Goal: Task Accomplishment & Management: Complete application form

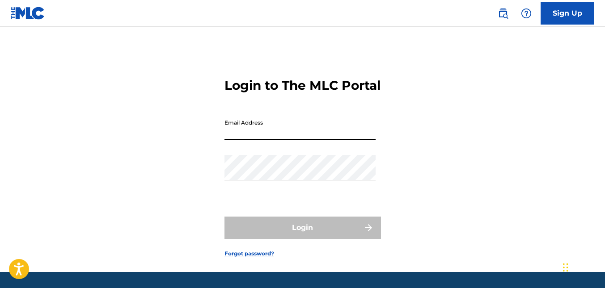
click at [255, 140] on input "Email Address" at bounding box center [299, 127] width 151 height 25
type input "[EMAIL_ADDRESS][DOMAIN_NAME]"
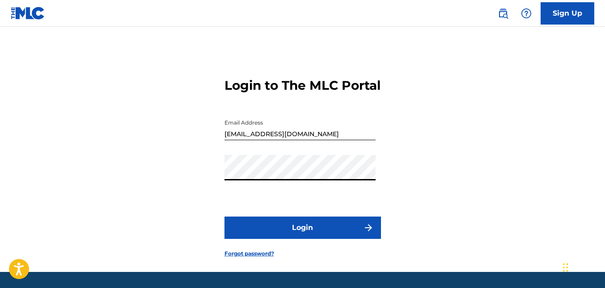
click at [260, 239] on button "Login" at bounding box center [302, 228] width 156 height 22
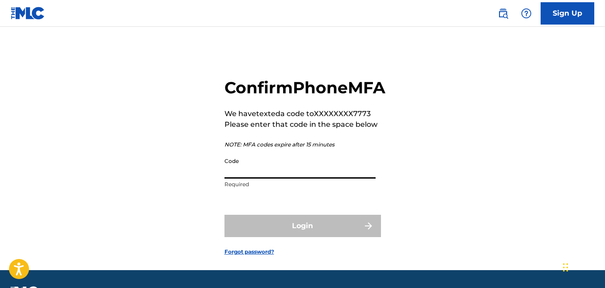
click at [247, 179] on input "Code" at bounding box center [299, 165] width 151 height 25
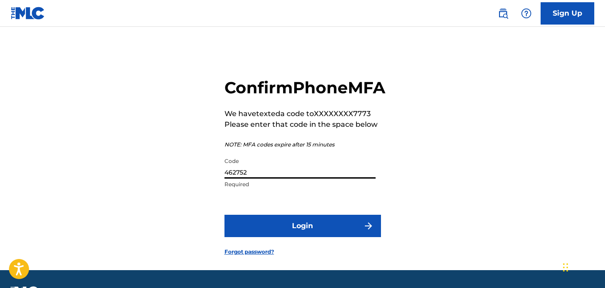
type input "462752"
click at [297, 237] on button "Login" at bounding box center [302, 226] width 156 height 22
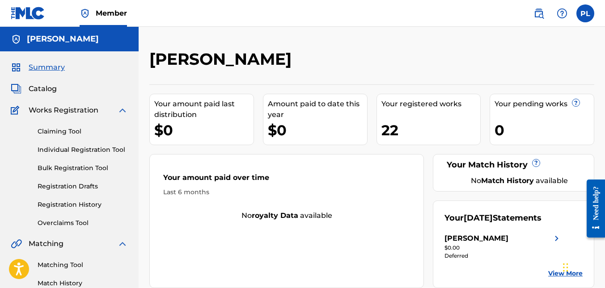
click at [71, 151] on link "Individual Registration Tool" at bounding box center [83, 149] width 90 height 9
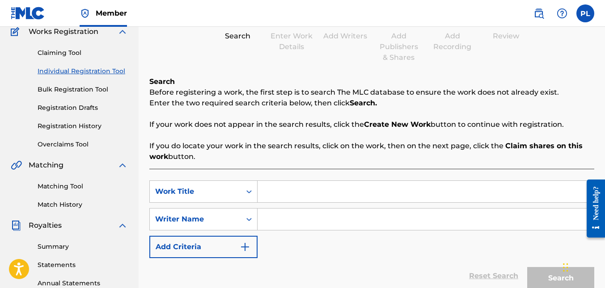
scroll to position [134, 0]
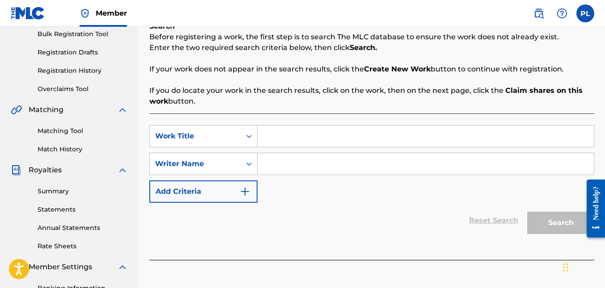
click at [275, 137] on input "Search Form" at bounding box center [426, 136] width 336 height 21
type input "I DARE YOU"
click at [275, 163] on input "Search Form" at bounding box center [426, 163] width 336 height 21
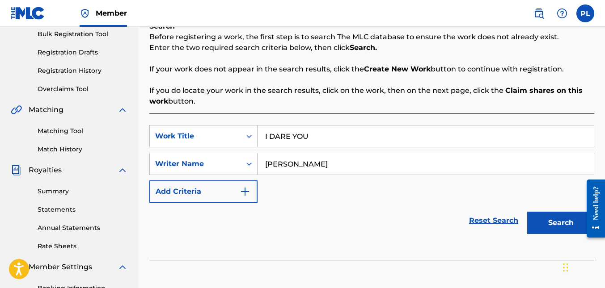
type input "[PERSON_NAME]"
click at [568, 225] on button "Search" at bounding box center [560, 223] width 67 height 22
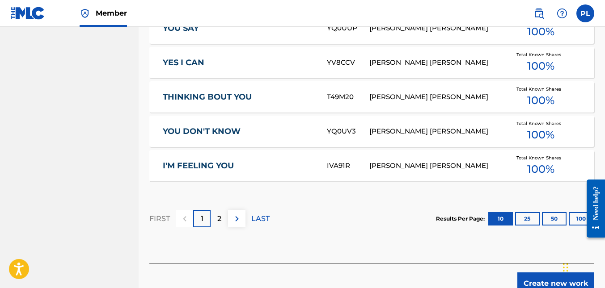
scroll to position [626, 0]
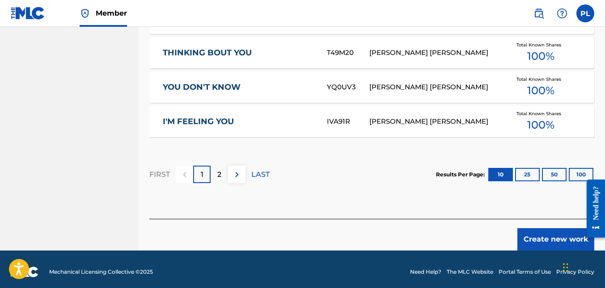
click at [554, 230] on button "Create new work" at bounding box center [555, 239] width 77 height 22
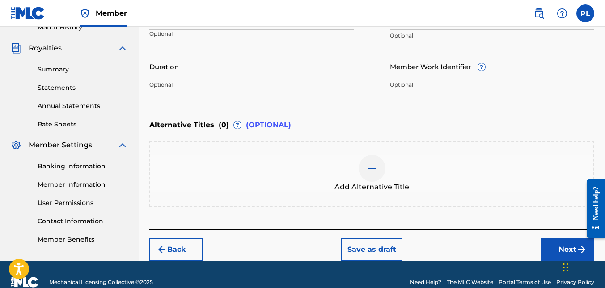
scroll to position [272, 0]
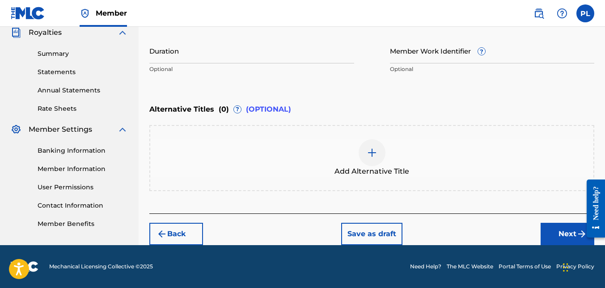
click at [564, 233] on button "Next" at bounding box center [568, 234] width 54 height 22
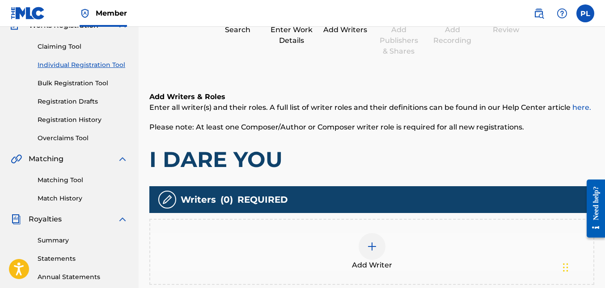
scroll to position [130, 0]
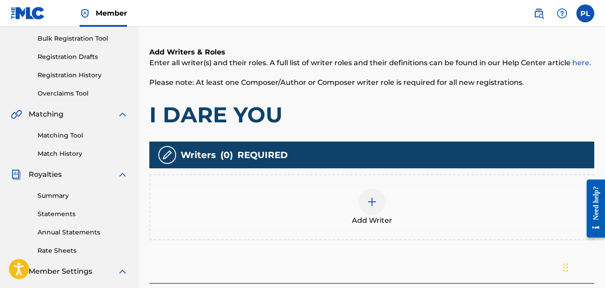
click at [377, 207] on div at bounding box center [372, 202] width 27 height 27
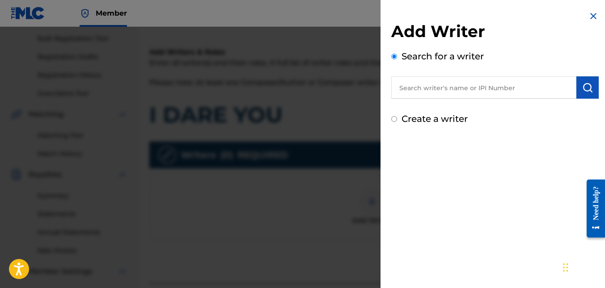
click at [443, 89] on input "text" at bounding box center [483, 87] width 185 height 22
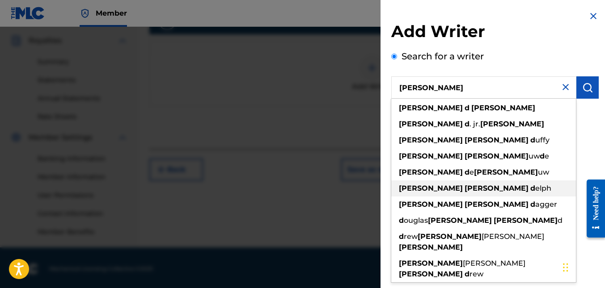
scroll to position [266, 0]
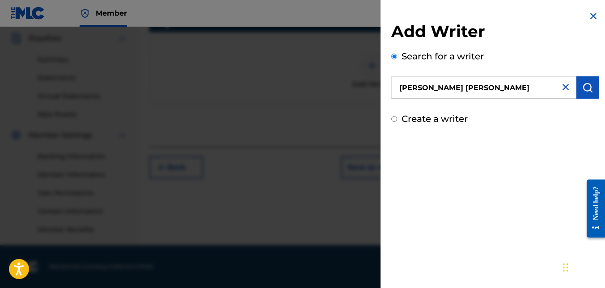
drag, startPoint x: 465, startPoint y: 87, endPoint x: 359, endPoint y: 89, distance: 106.4
click at [359, 89] on div "Add Writer Search for a writer [PERSON_NAME] [PERSON_NAME] Create a writer" at bounding box center [302, 158] width 605 height 262
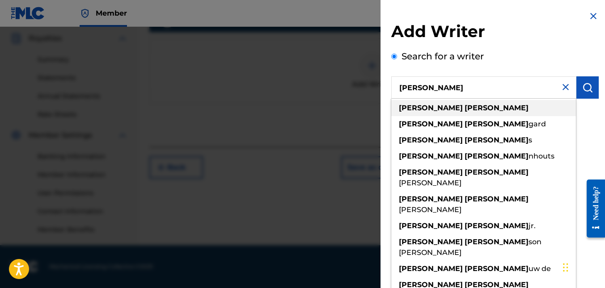
click at [435, 106] on div "[PERSON_NAME]" at bounding box center [483, 108] width 185 height 16
type input "[PERSON_NAME]"
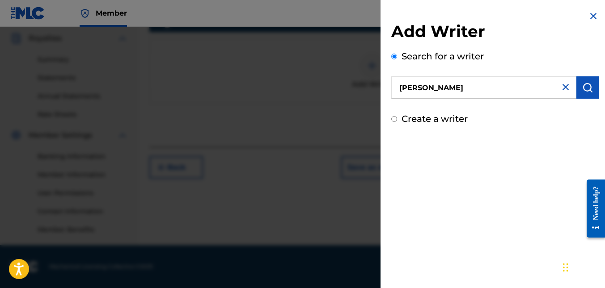
click at [413, 117] on label "Create a writer" at bounding box center [434, 119] width 66 height 11
radio input "true"
click at [397, 117] on input "Create a writer" at bounding box center [394, 119] width 6 height 6
radio input "false"
radio input "true"
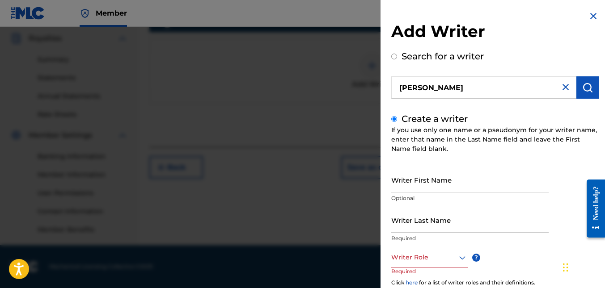
click at [444, 185] on input "Writer First Name" at bounding box center [469, 179] width 157 height 25
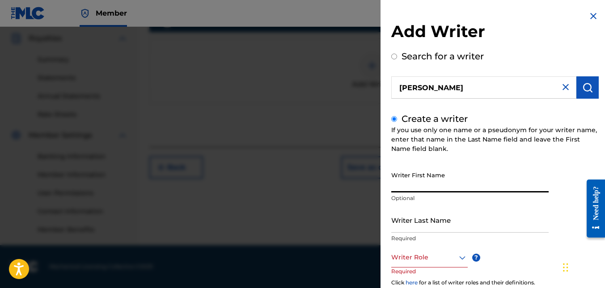
type input "[PERSON_NAME]"
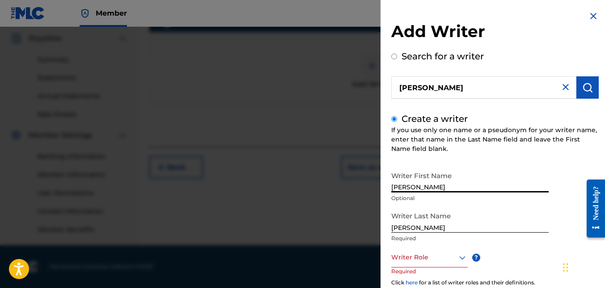
scroll to position [45, 0]
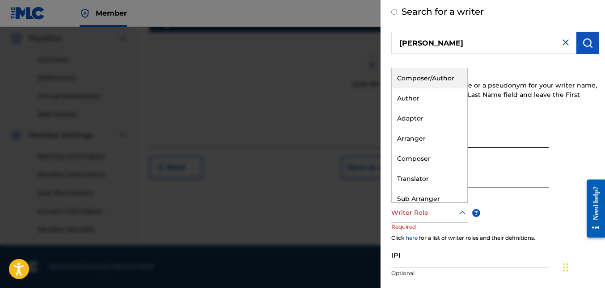
click at [462, 212] on icon at bounding box center [462, 213] width 11 height 11
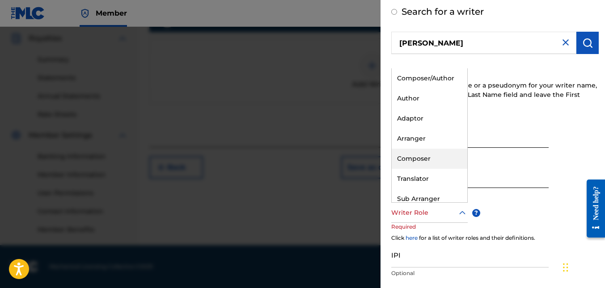
click at [414, 158] on div "Composer" at bounding box center [430, 159] width 76 height 20
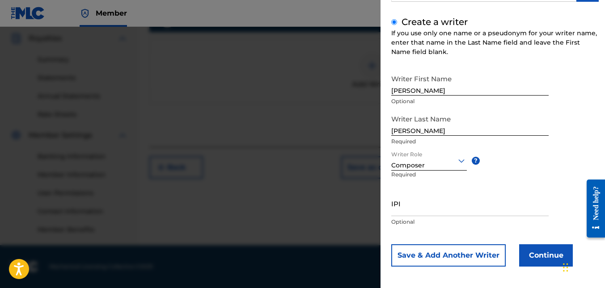
scroll to position [100, 0]
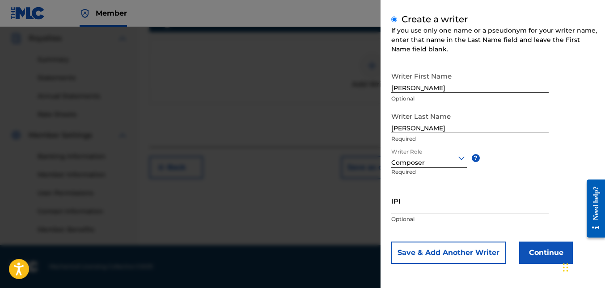
click at [543, 252] on button "Continue" at bounding box center [546, 253] width 54 height 22
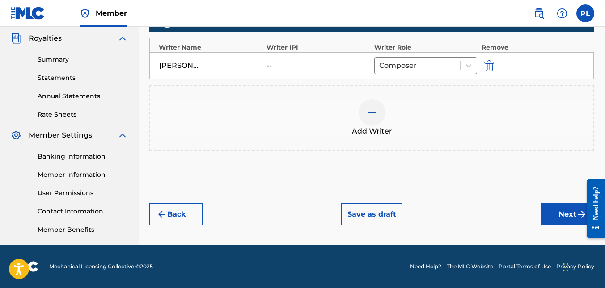
click at [565, 213] on button "Next" at bounding box center [568, 214] width 54 height 22
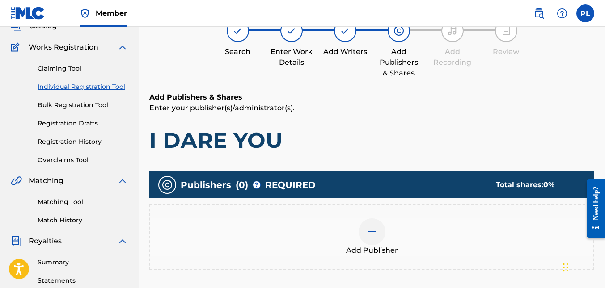
scroll to position [85, 0]
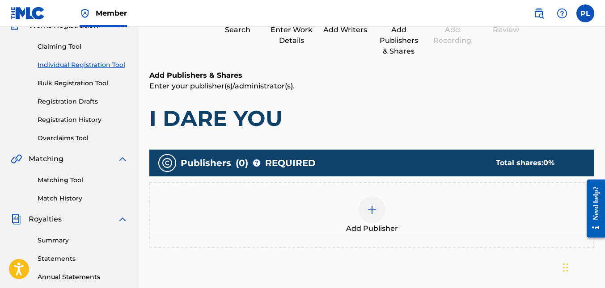
click at [370, 211] on img at bounding box center [372, 210] width 11 height 11
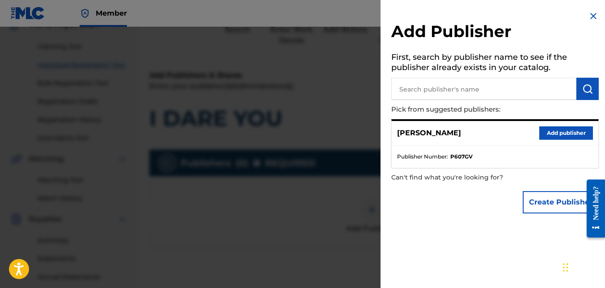
click at [566, 131] on button "Add publisher" at bounding box center [566, 133] width 54 height 13
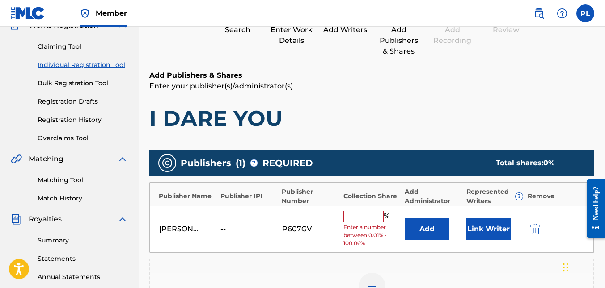
click at [374, 218] on input "text" at bounding box center [363, 217] width 40 height 12
type input "100"
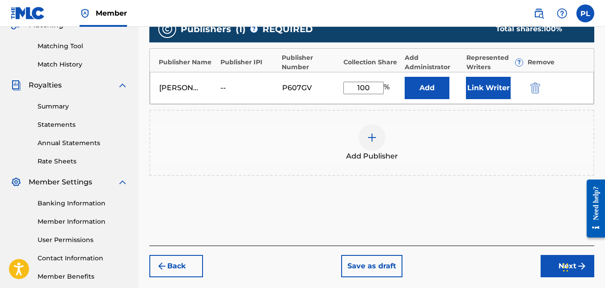
scroll to position [264, 0]
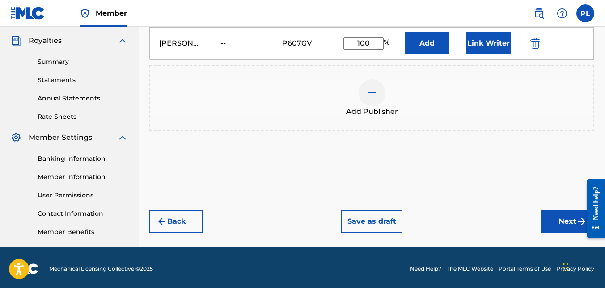
click at [565, 218] on button "Next" at bounding box center [568, 222] width 54 height 22
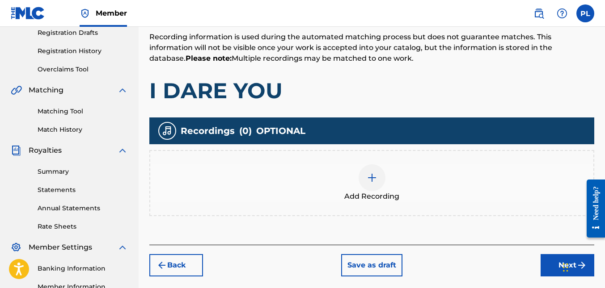
scroll to position [174, 0]
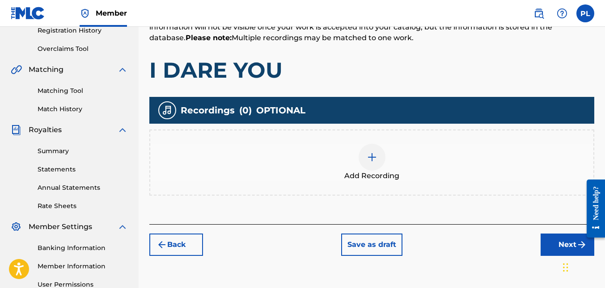
click at [376, 161] on img at bounding box center [372, 157] width 11 height 11
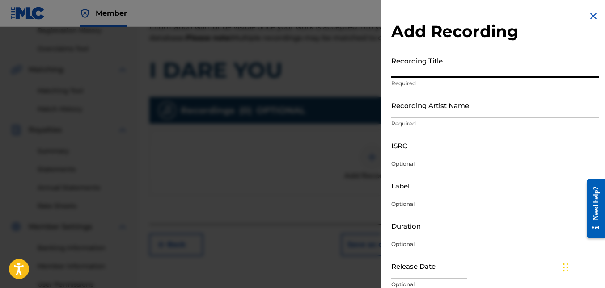
click at [414, 68] on input "Recording Title" at bounding box center [494, 64] width 207 height 25
type input "I DARE YOU"
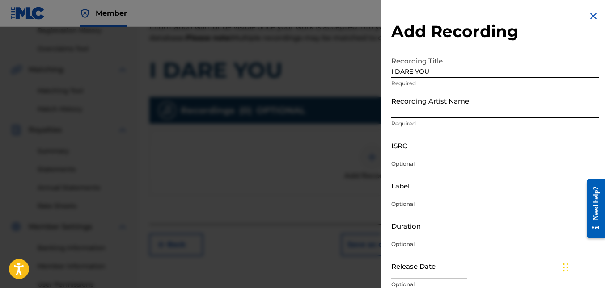
click at [436, 112] on input "Recording Artist Name" at bounding box center [494, 105] width 207 height 25
type input "Prod.[PERSON_NAME]"
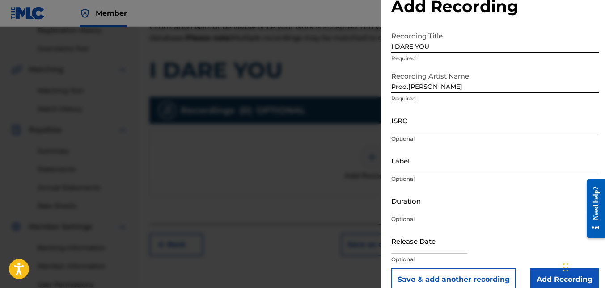
scroll to position [38, 0]
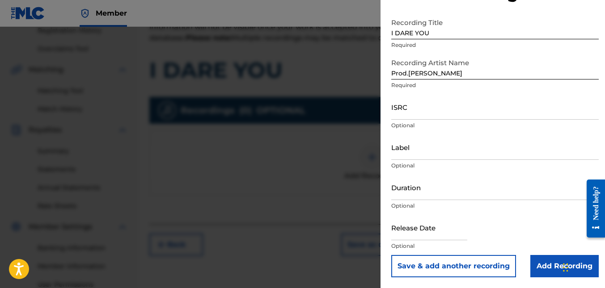
click at [550, 266] on input "Add Recording" at bounding box center [564, 266] width 68 height 22
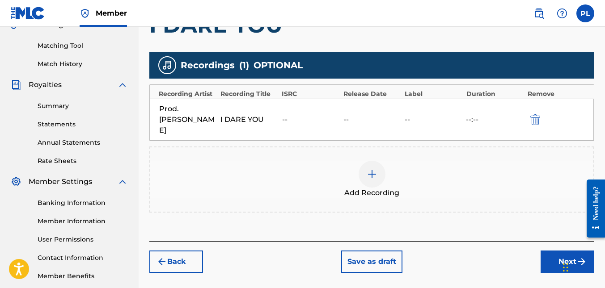
scroll to position [264, 0]
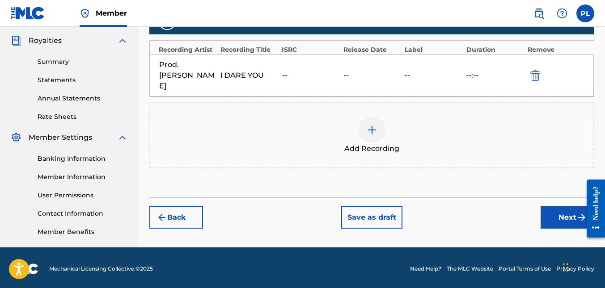
click at [562, 207] on button "Next" at bounding box center [568, 218] width 54 height 22
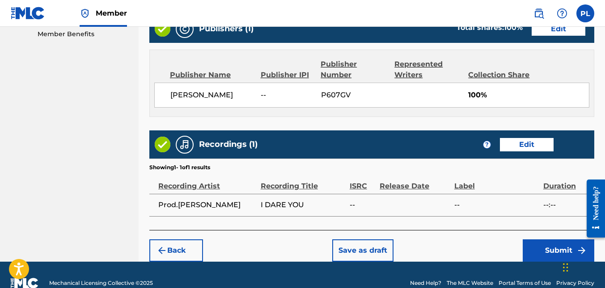
scroll to position [478, 0]
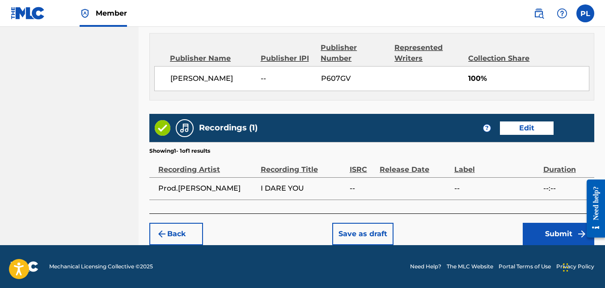
click at [552, 234] on button "Submit" at bounding box center [559, 234] width 72 height 22
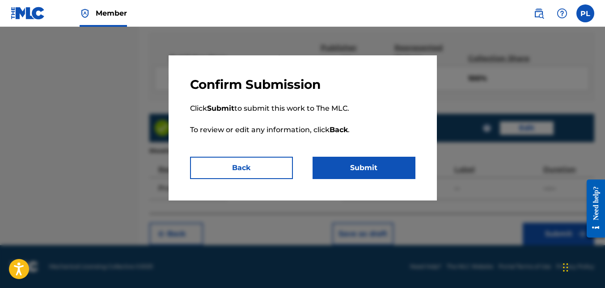
click at [369, 165] on button "Submit" at bounding box center [364, 168] width 103 height 22
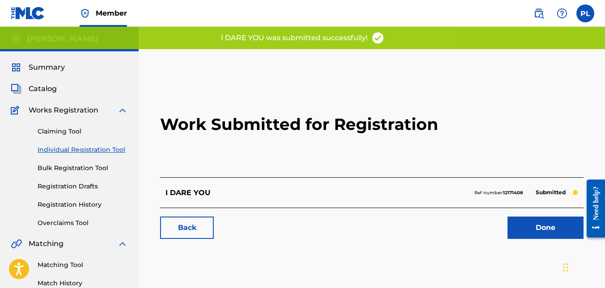
click at [534, 227] on link "Done" at bounding box center [545, 228] width 76 height 22
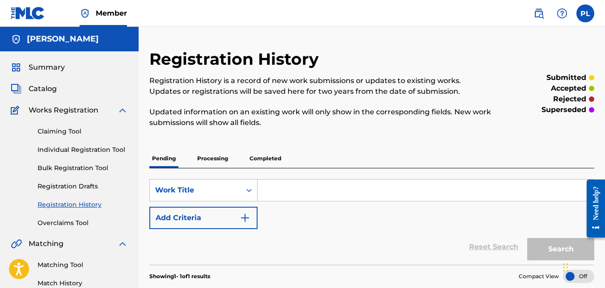
click at [583, 17] on label at bounding box center [585, 13] width 18 height 18
click at [585, 13] on input "PL [PERSON_NAME] [EMAIL_ADDRESS][DOMAIN_NAME] Notification Preferences Profile …" at bounding box center [585, 13] width 0 height 0
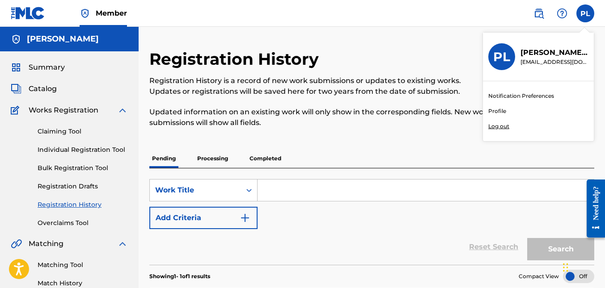
click at [500, 125] on p "Log out" at bounding box center [498, 127] width 21 height 8
click at [585, 13] on input "PL [PERSON_NAME] [EMAIL_ADDRESS][DOMAIN_NAME] Notification Preferences Profile …" at bounding box center [585, 13] width 0 height 0
